Goal: Find specific page/section: Find specific page/section

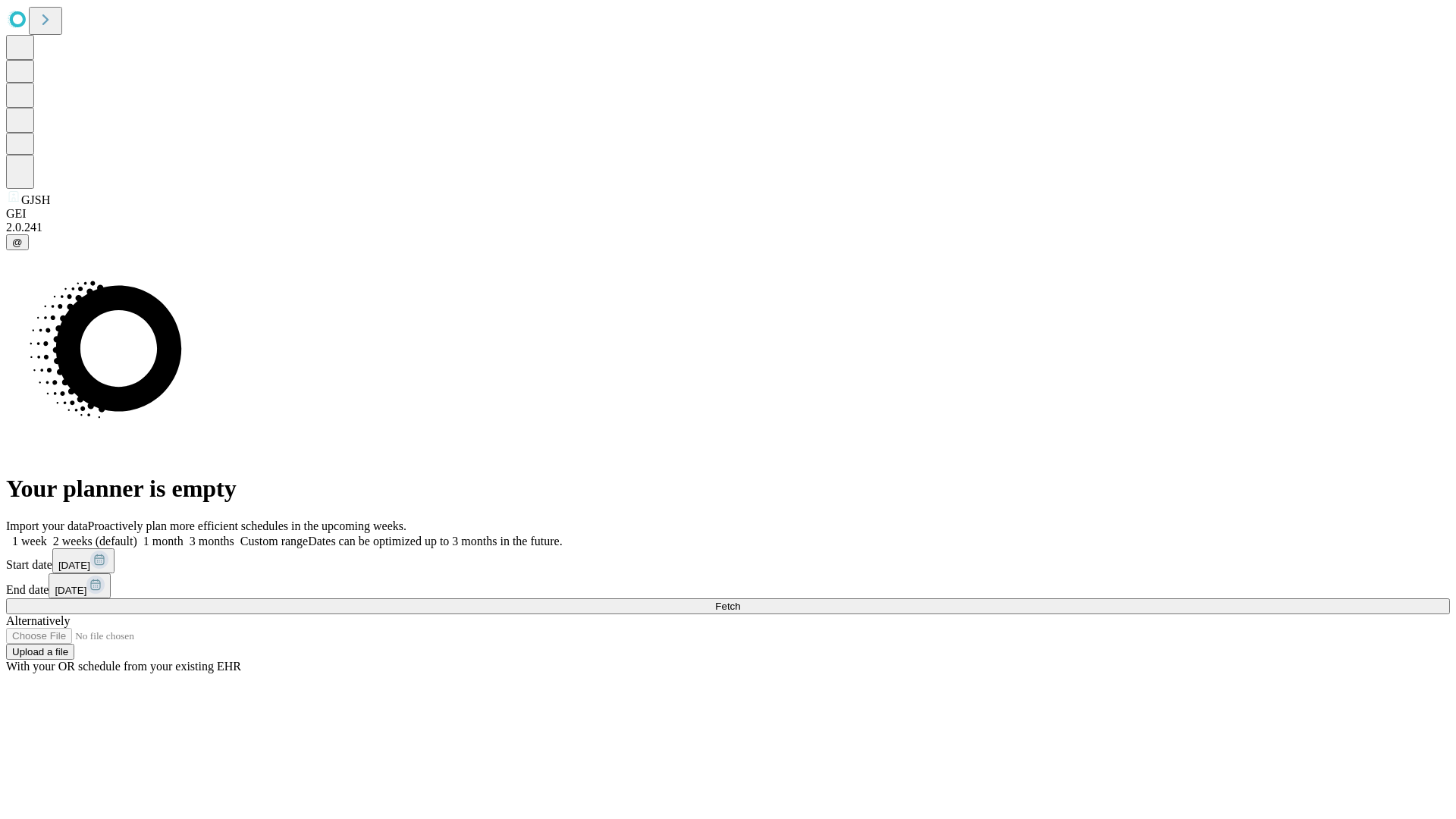
click at [741, 601] on span "Fetch" at bounding box center [728, 606] width 25 height 12
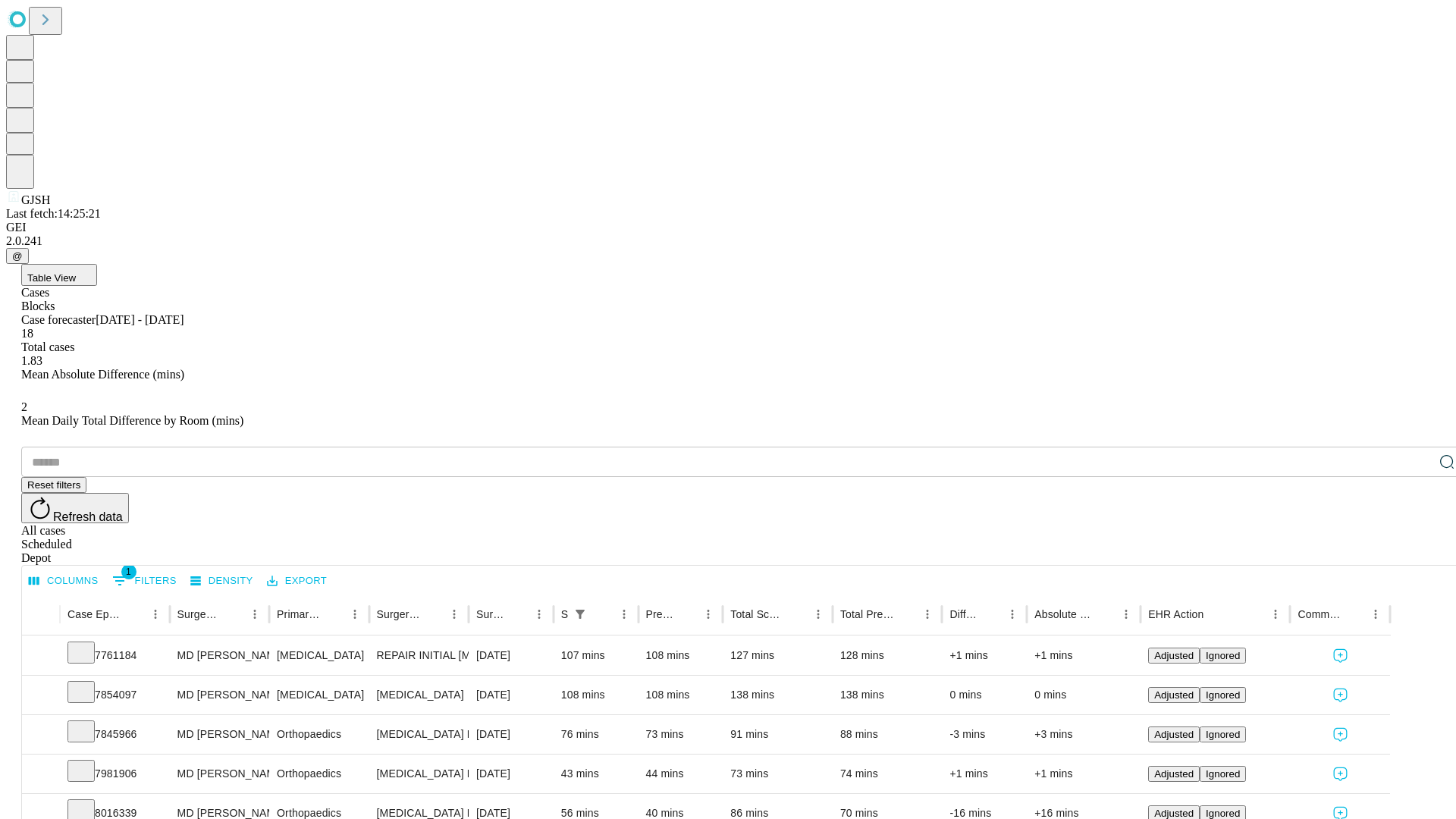
scroll to position [50, 0]
click at [89, 683] on icon at bounding box center [81, 691] width 15 height 15
